Goal: Transaction & Acquisition: Obtain resource

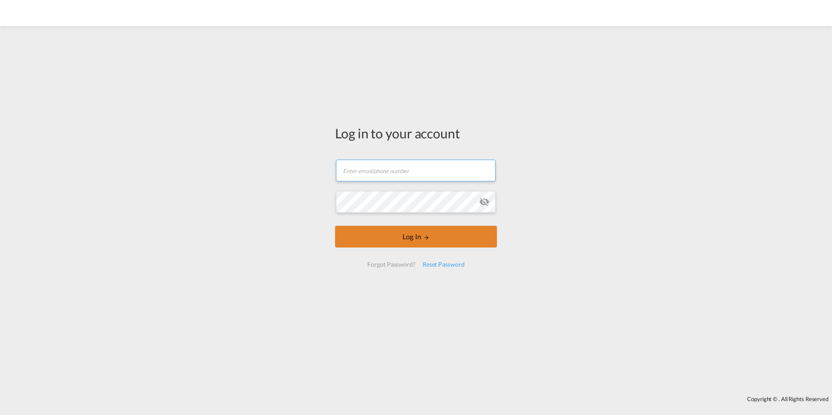
type input "[PERSON_NAME][EMAIL_ADDRESS][DOMAIN_NAME]"
click at [430, 238] on button "Log In" at bounding box center [416, 237] width 162 height 22
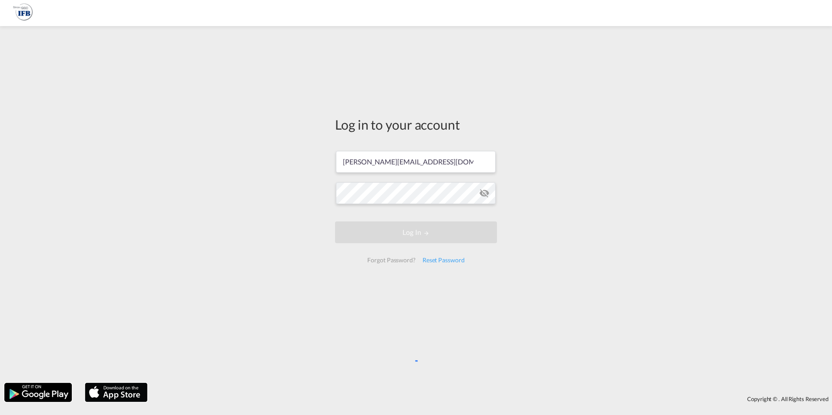
click at [671, 196] on div "Log in to your account s.torres.ferrafiat@france-ifbgroup.net Log In Forgot Pas…" at bounding box center [416, 204] width 832 height 348
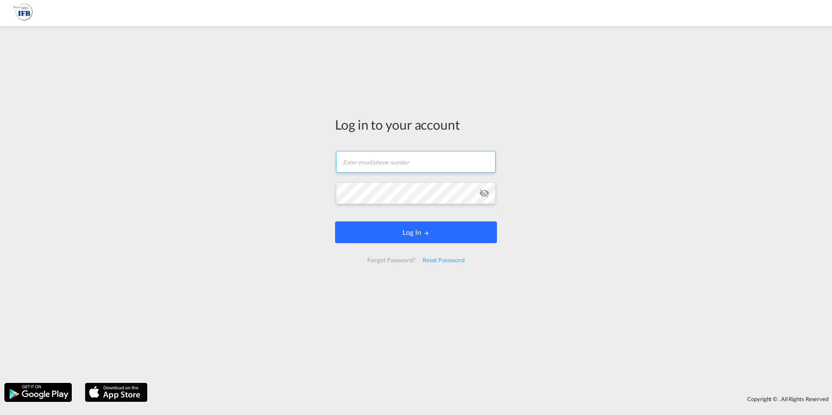
type input "[PERSON_NAME][EMAIL_ADDRESS][DOMAIN_NAME]"
click at [414, 236] on button "Log In" at bounding box center [416, 232] width 162 height 22
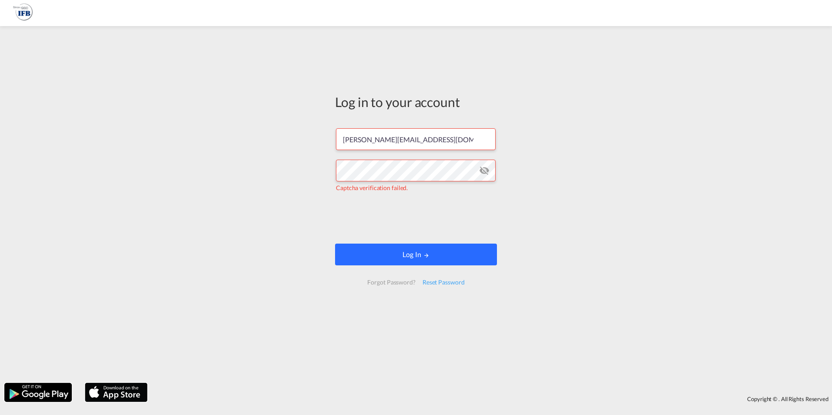
click at [434, 252] on button "Log In" at bounding box center [416, 255] width 162 height 22
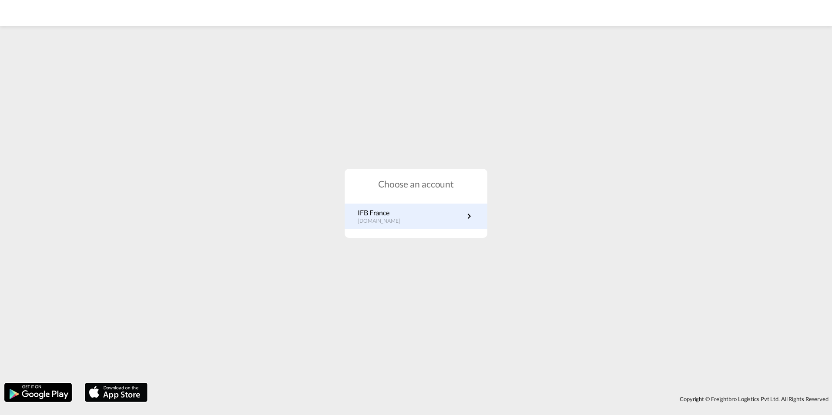
click at [365, 226] on div "IFB France [DOMAIN_NAME]" at bounding box center [416, 217] width 143 height 26
click at [366, 215] on p "IFB France" at bounding box center [383, 213] width 51 height 10
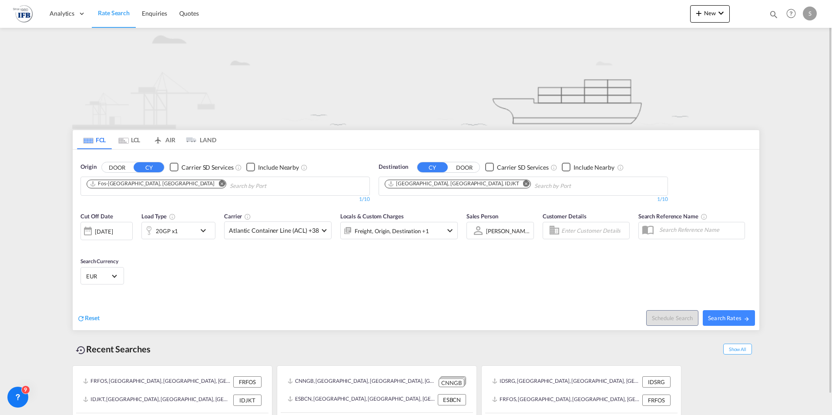
click at [218, 185] on md-icon "Remove" at bounding box center [221, 183] width 7 height 7
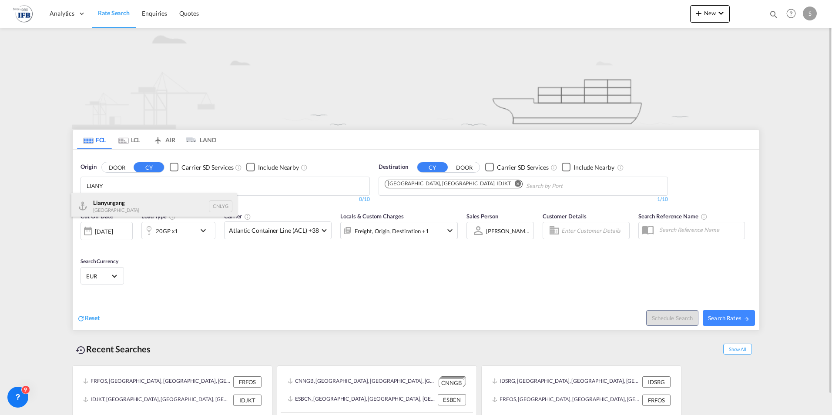
type input "LIANY"
click at [113, 208] on div "Liany ungang China CNLYG" at bounding box center [153, 206] width 165 height 26
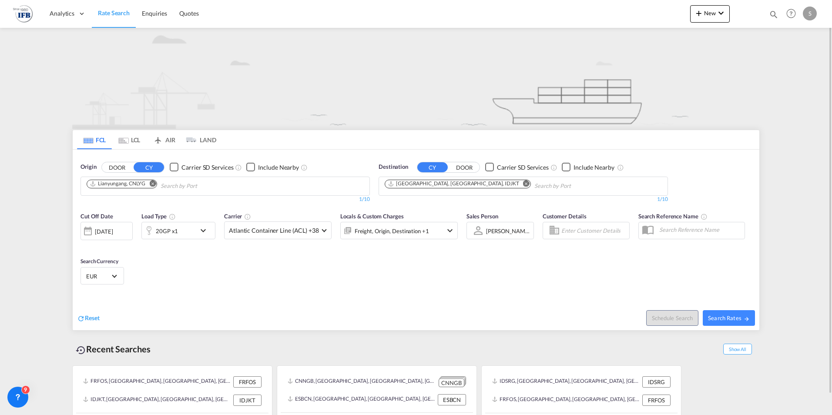
click at [523, 183] on md-icon "Remove" at bounding box center [526, 183] width 7 height 7
click at [464, 184] on body "Analytics Reports Rate Search Enquiries Quotes Analytics Reports" at bounding box center [416, 207] width 832 height 415
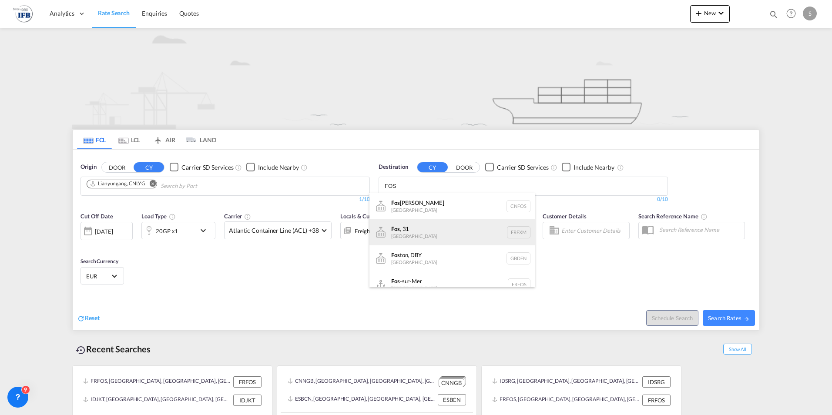
scroll to position [10, 0]
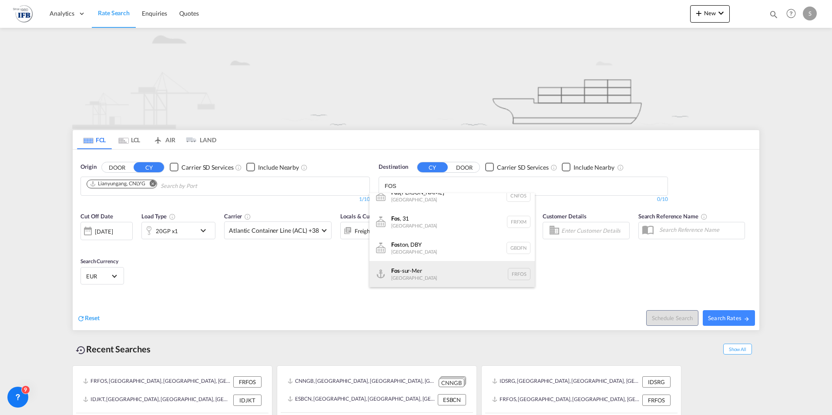
type input "FOS"
click at [408, 277] on div "Fos -sur-Mer France FRFOS" at bounding box center [451, 274] width 165 height 26
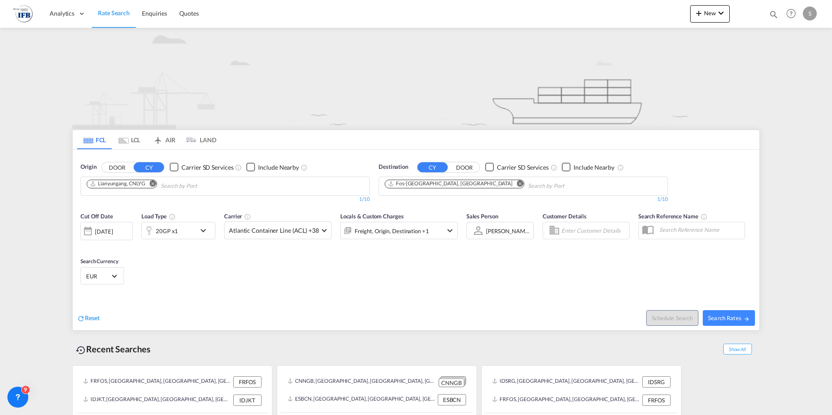
scroll to position [0, 0]
click at [202, 231] on md-icon "icon-chevron-down" at bounding box center [205, 230] width 15 height 10
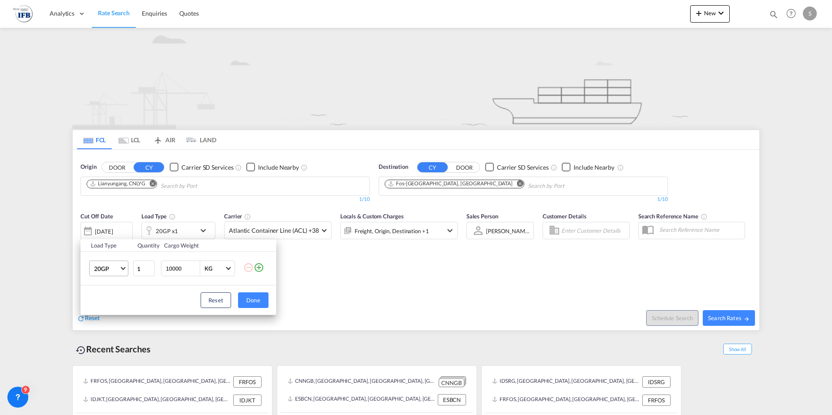
drag, startPoint x: 185, startPoint y: 268, endPoint x: 123, endPoint y: 268, distance: 61.8
click at [123, 268] on tr "20GP 20GP 40GP 40HC 45HC 20RE 40RE 40HR 20OT 40OT 20FR 40FR 40NR 20NR 45S 20TK …" at bounding box center [179, 269] width 196 height 34
type input "9000"
click at [265, 304] on button "Done" at bounding box center [253, 300] width 30 height 16
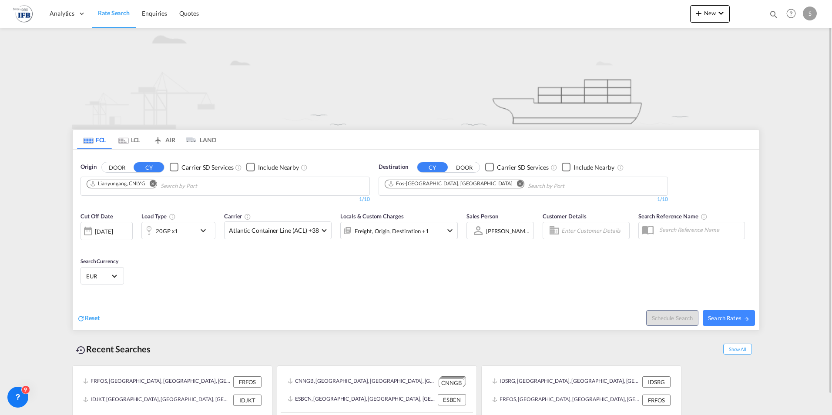
click at [85, 230] on div at bounding box center [88, 230] width 14 height 17
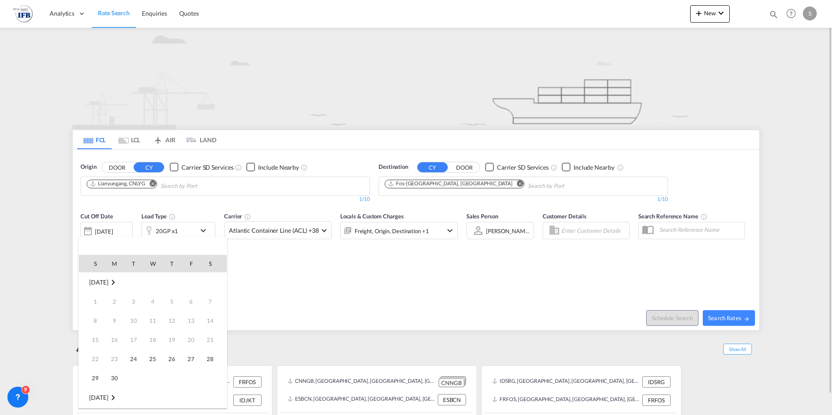
scroll to position [346, 0]
click at [108, 282] on span "Sep 2025" at bounding box center [98, 282] width 19 height 7
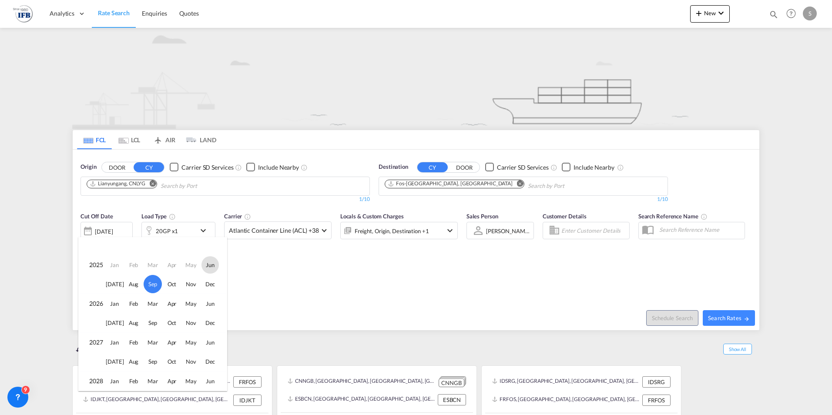
click at [207, 269] on span "Jun" at bounding box center [209, 264] width 17 height 17
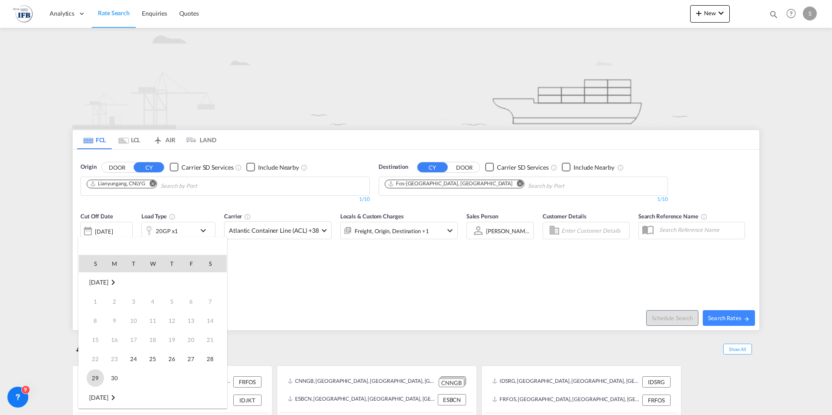
click at [93, 377] on span "29" at bounding box center [95, 377] width 17 height 17
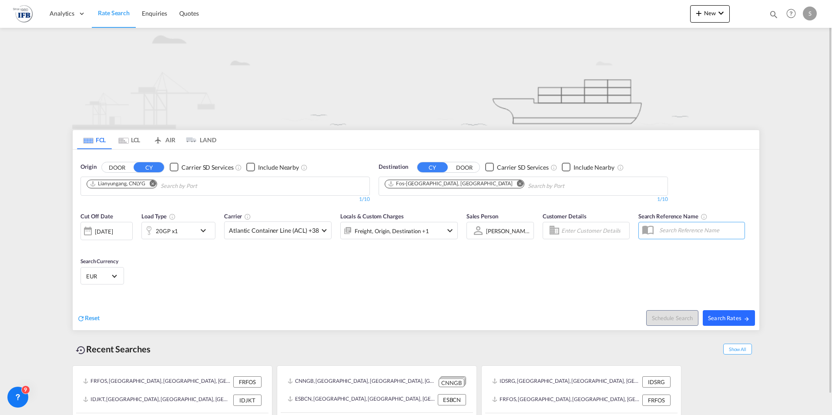
click at [725, 320] on span "Search Rates" at bounding box center [729, 318] width 42 height 7
type input "CNLYG to FRFOS / 29 Jun 2025"
